Goal: Task Accomplishment & Management: Complete application form

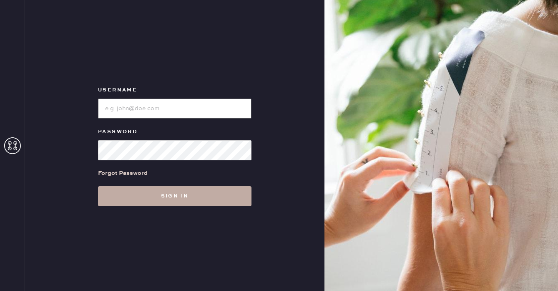
type input "reformationbeverlyhills"
click at [122, 195] on button "Sign in" at bounding box center [174, 196] width 153 height 20
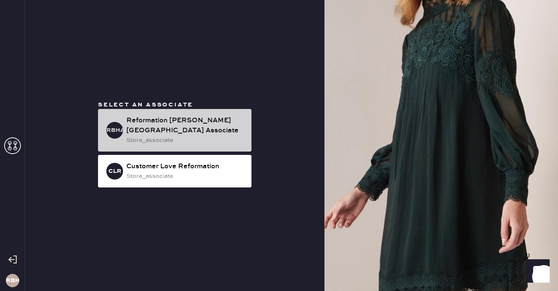
click at [172, 123] on div "Reformation [PERSON_NAME][GEOGRAPHIC_DATA] Associate" at bounding box center [185, 125] width 118 height 20
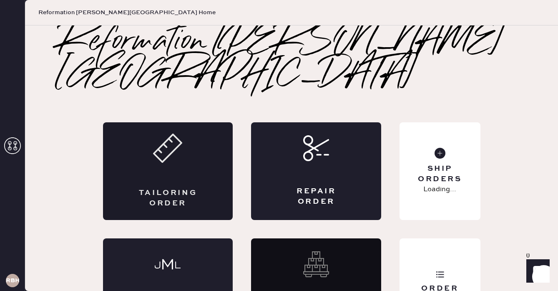
click at [140, 188] on div "Tailoring Order" at bounding box center [167, 198] width 63 height 21
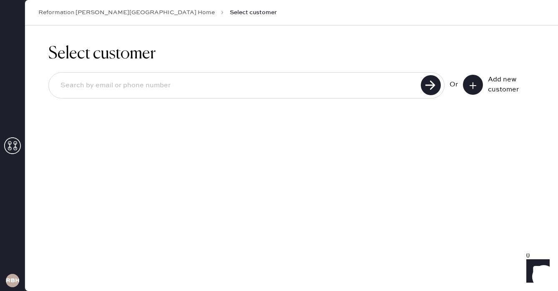
click at [108, 86] on input at bounding box center [236, 85] width 364 height 19
type input "[EMAIL_ADDRESS][DOMAIN_NAME]"
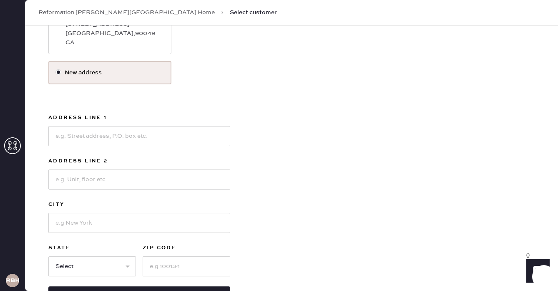
scroll to position [199, 0]
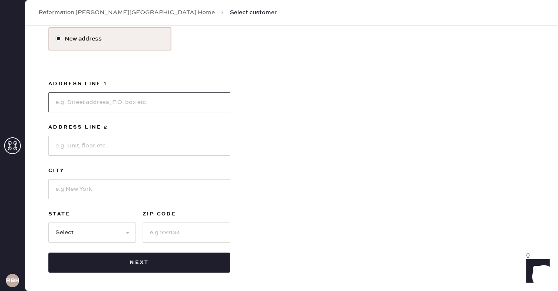
click at [71, 95] on input at bounding box center [139, 102] width 182 height 20
type input "[STREET_ADDRESS]"
click at [85, 145] on input at bounding box center [139, 145] width 182 height 20
click at [69, 190] on input at bounding box center [139, 189] width 182 height 20
click at [69, 188] on input "Cornona" at bounding box center [139, 189] width 182 height 20
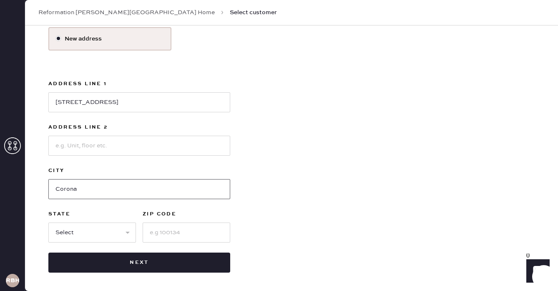
type input "Corona"
click at [69, 233] on select "Select AK AL AR AZ CA CO CT [GEOGRAPHIC_DATA] DE FL [GEOGRAPHIC_DATA] HI [GEOGR…" at bounding box center [92, 232] width 88 height 20
select select "CA"
click at [173, 235] on input at bounding box center [187, 232] width 88 height 20
type input "92882"
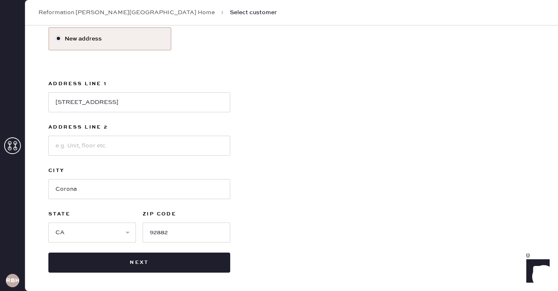
click at [289, 213] on div "Use this address [PERSON_NAME][GEOGRAPHIC_DATA][STREET_ADDRESS] New address Add…" at bounding box center [291, 114] width 486 height 315
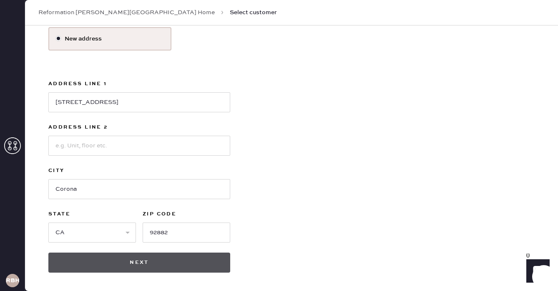
click at [140, 259] on button "Next" at bounding box center [139, 262] width 182 height 20
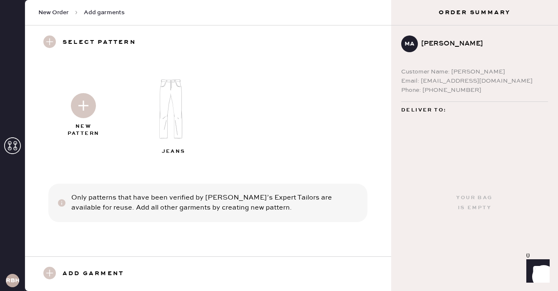
click at [175, 101] on img at bounding box center [174, 109] width 90 height 72
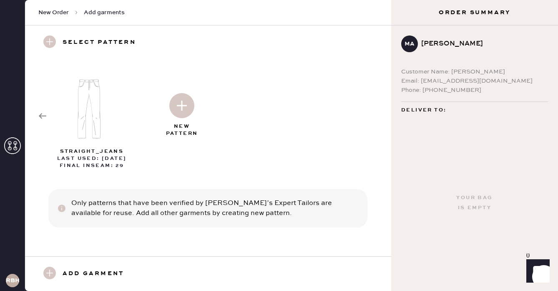
click at [173, 118] on div at bounding box center [182, 104] width 90 height 42
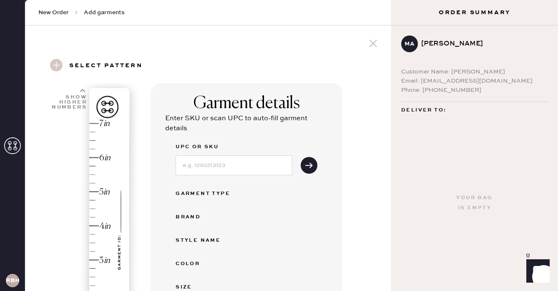
select select "2"
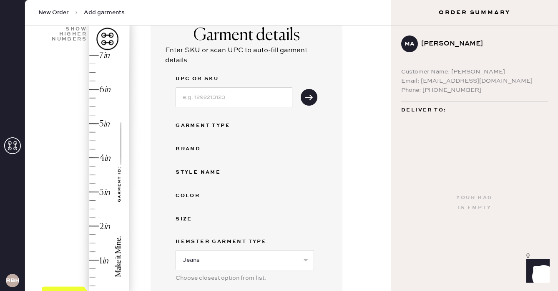
scroll to position [166, 0]
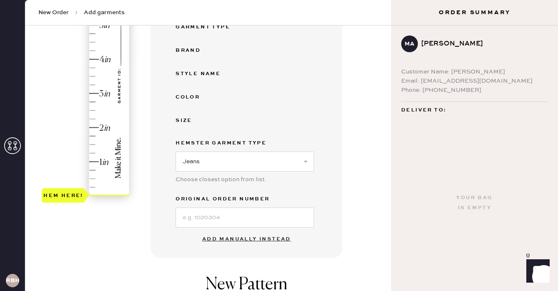
click at [213, 239] on button "Add manually instead" at bounding box center [246, 239] width 99 height 17
select select "2"
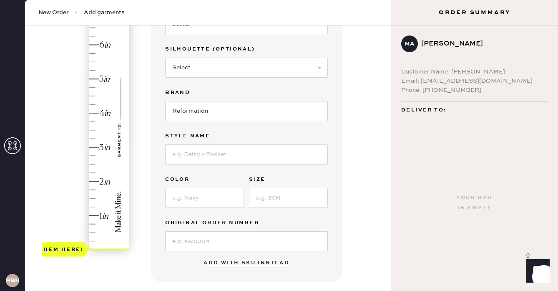
scroll to position [98, 0]
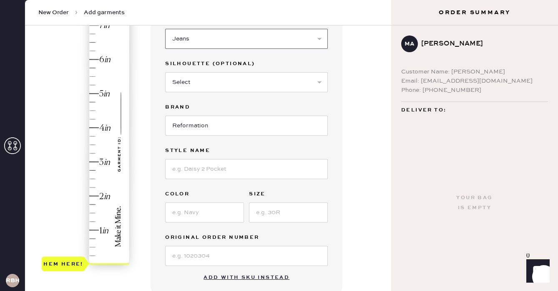
click at [180, 40] on select "Select Basic Skirt Jeans Leggings Pants Shorts Basic Sleeved Dress Basic Sleeve…" at bounding box center [246, 39] width 163 height 20
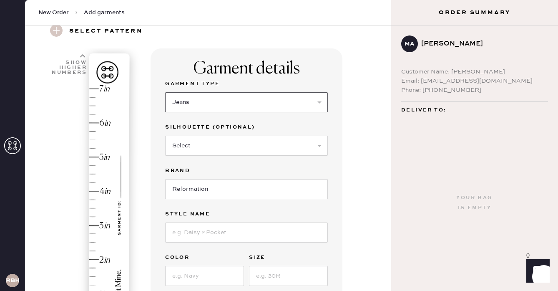
scroll to position [22, 0]
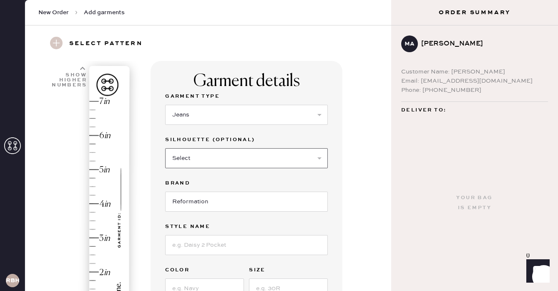
click at [189, 153] on select "Select Shorts Cropped Flare Boot Cut Straight Skinny Other" at bounding box center [246, 158] width 163 height 20
select select "7"
click at [176, 251] on input at bounding box center [246, 245] width 163 height 20
type input "[PERSON_NAME] Low Rise"
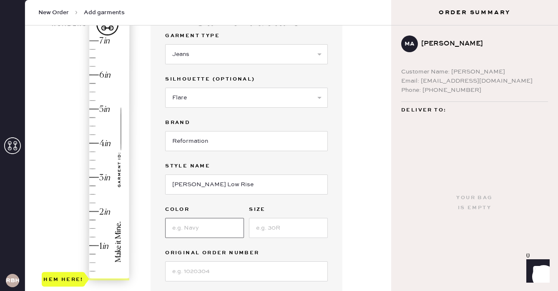
click at [182, 227] on input at bounding box center [204, 228] width 79 height 20
type input "Ondine"
click at [261, 228] on input at bounding box center [288, 228] width 79 height 20
type input "1"
type input "23"
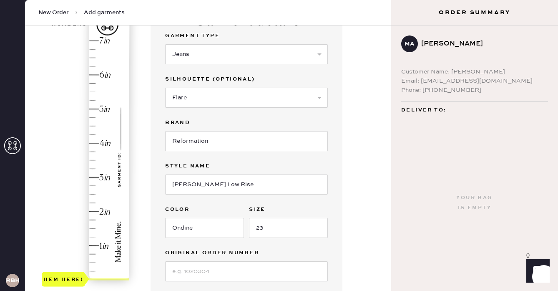
click at [302, 248] on label "Original Order Number" at bounding box center [246, 253] width 163 height 10
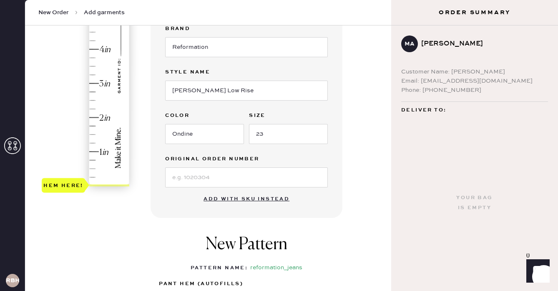
scroll to position [149, 0]
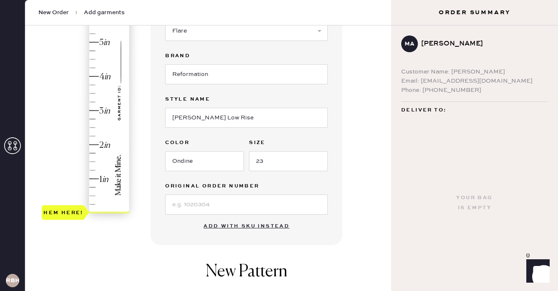
type input "2.5"
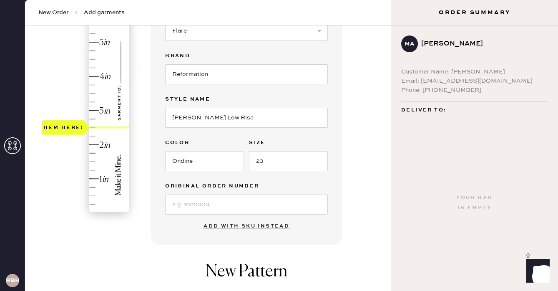
click at [93, 128] on div "Hem here!" at bounding box center [86, 93] width 89 height 246
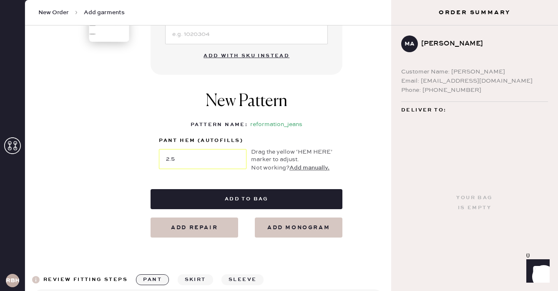
scroll to position [304, 0]
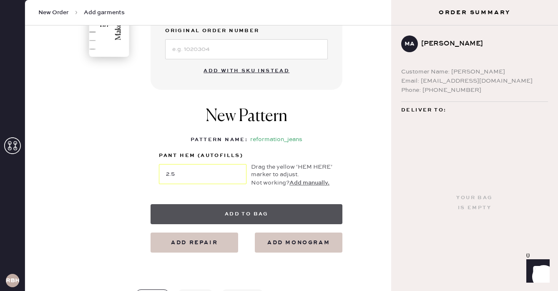
click at [204, 217] on button "Add to bag" at bounding box center [246, 214] width 192 height 20
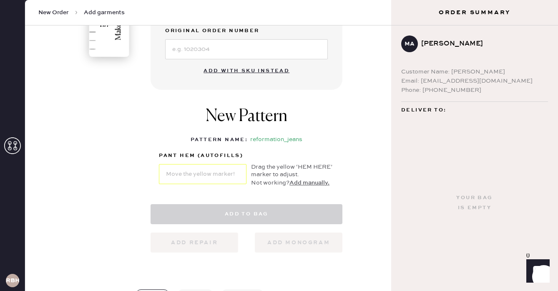
select select "2"
